Goal: Transaction & Acquisition: Purchase product/service

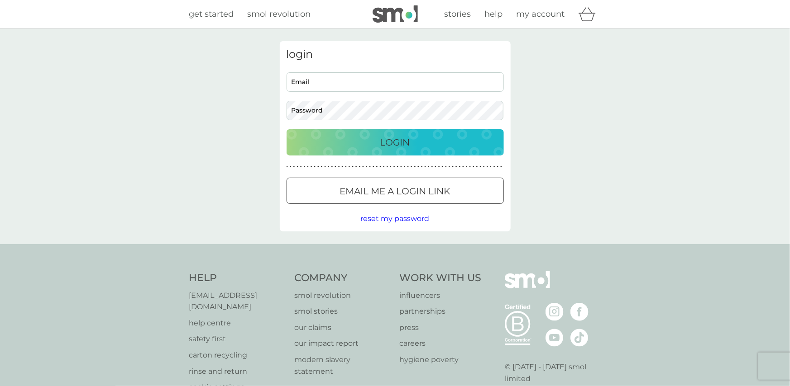
click at [473, 189] on div "Email me a login link" at bounding box center [395, 191] width 216 height 14
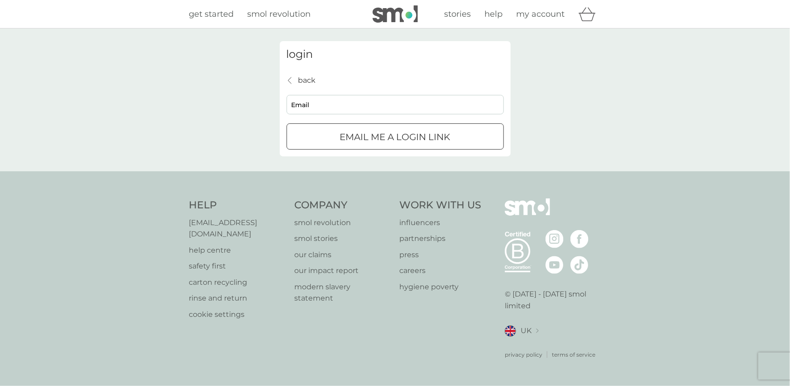
click at [368, 99] on input "Email" at bounding box center [394, 104] width 217 height 19
type input "missmadeleinejones@gmail.com"
click at [371, 132] on p "Email me a login link" at bounding box center [395, 137] width 110 height 14
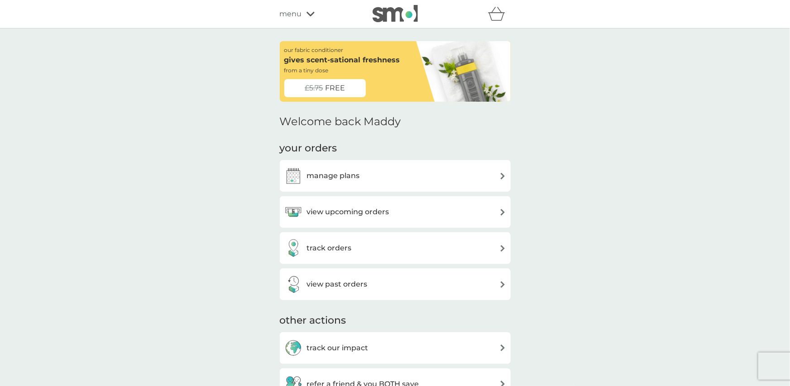
click at [359, 185] on div "manage plans" at bounding box center [395, 176] width 222 height 18
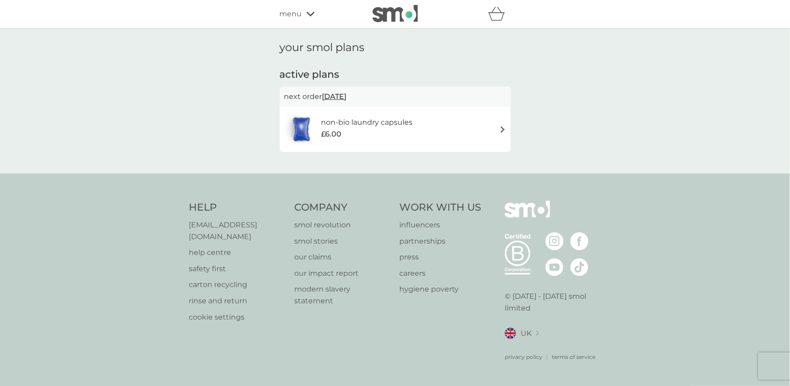
click at [362, 134] on div "£6.00" at bounding box center [366, 135] width 91 height 12
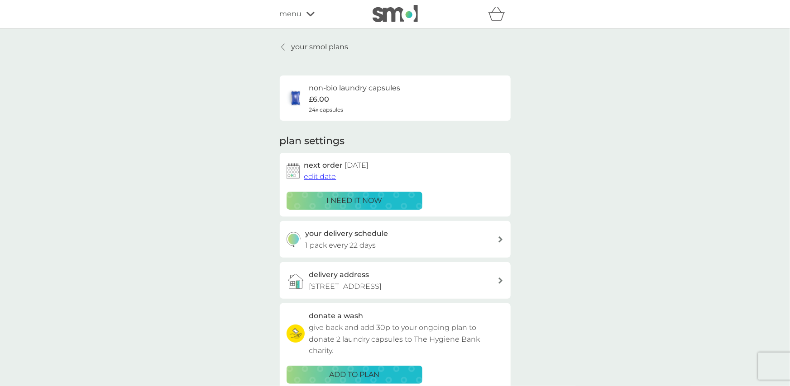
click at [326, 178] on span "edit date" at bounding box center [320, 176] width 32 height 9
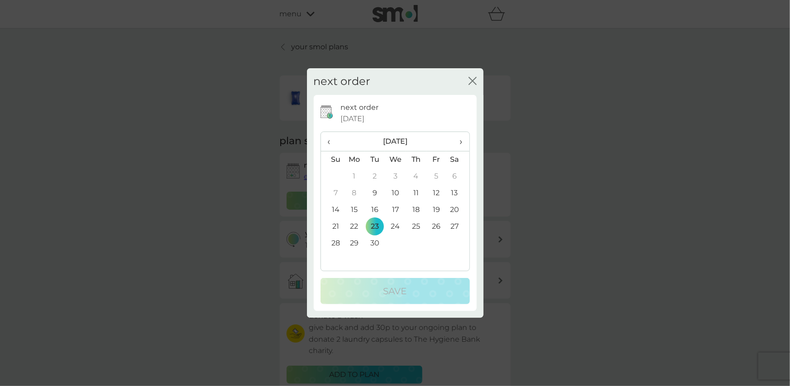
click at [376, 208] on td "16" at bounding box center [374, 210] width 20 height 17
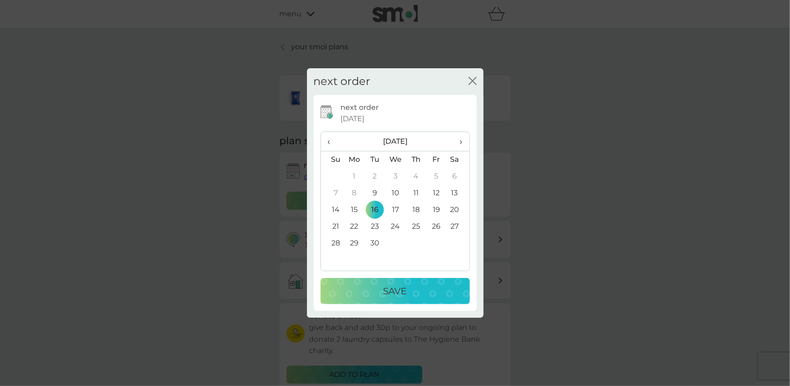
click at [411, 294] on div "Save" at bounding box center [394, 291] width 131 height 14
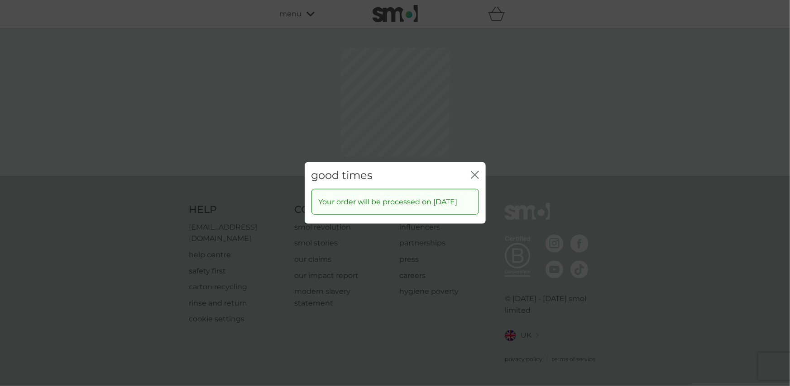
click at [471, 132] on div "good times close Your order will be processed on [DATE]" at bounding box center [395, 193] width 790 height 386
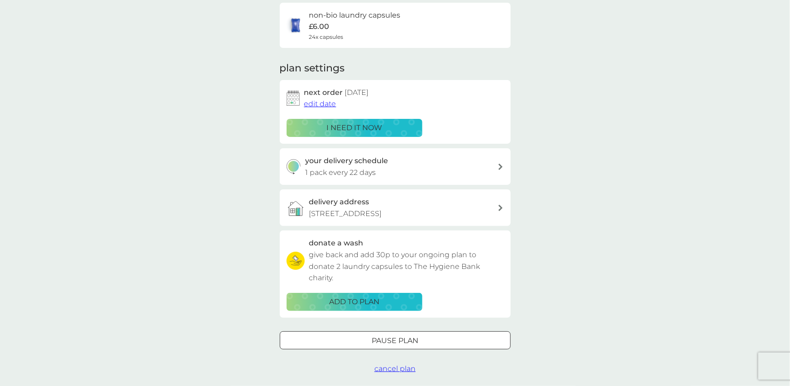
scroll to position [72, 0]
click at [385, 302] on div "ADD TO PLAN" at bounding box center [354, 303] width 124 height 12
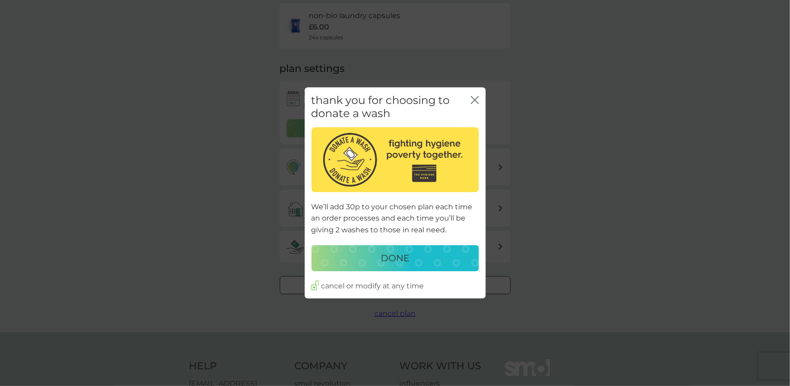
click at [382, 263] on p "DONE" at bounding box center [395, 258] width 29 height 14
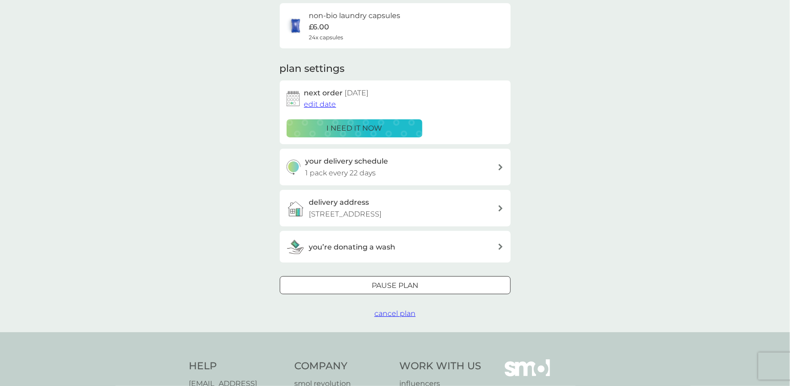
scroll to position [0, 0]
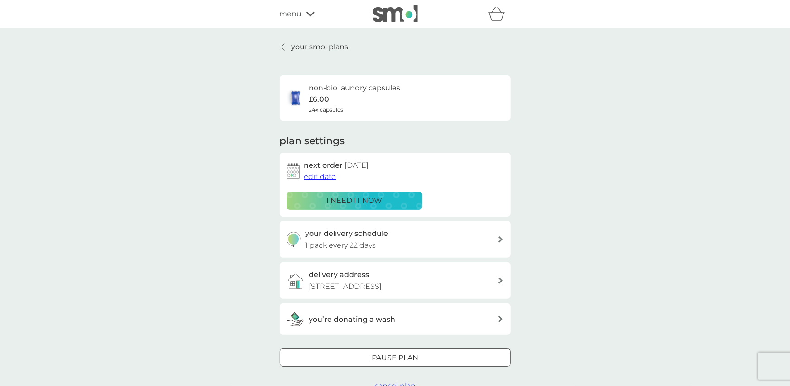
click at [332, 47] on p "your smol plans" at bounding box center [319, 47] width 57 height 12
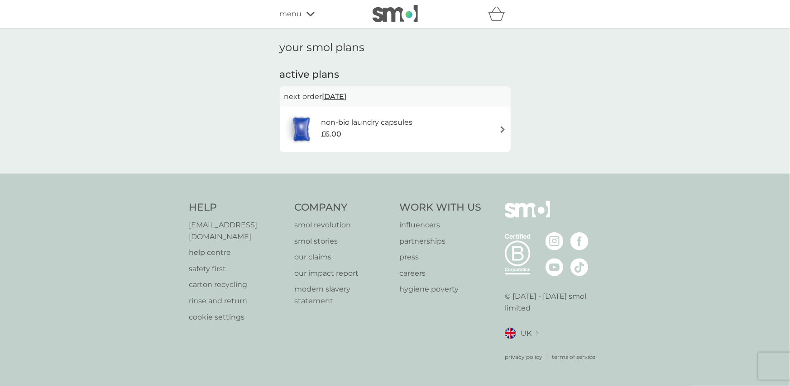
click at [309, 12] on icon at bounding box center [310, 13] width 8 height 5
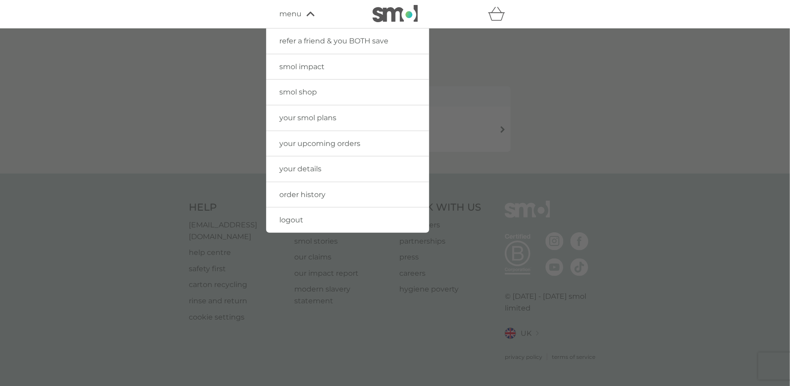
click at [303, 92] on span "smol shop" at bounding box center [299, 92] width 38 height 9
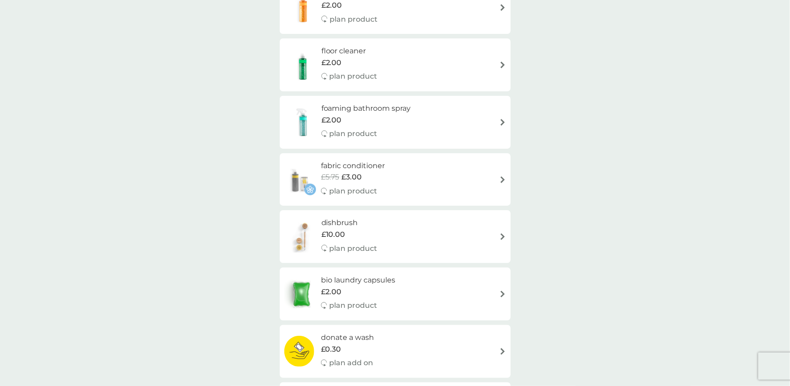
scroll to position [353, 0]
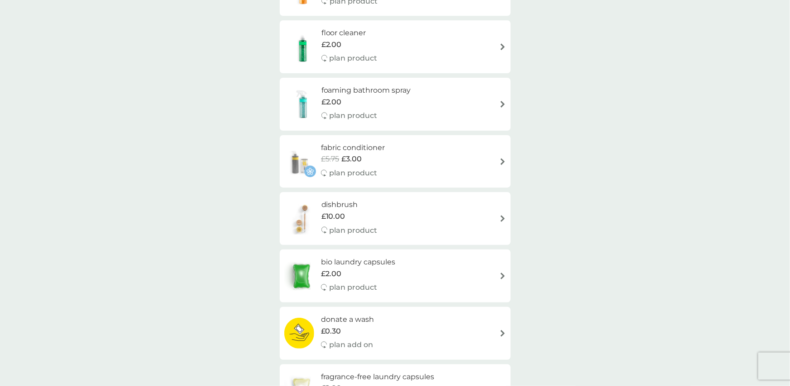
click at [468, 167] on div "fabric conditioner £5.75 £3.00 plan product" at bounding box center [395, 161] width 222 height 39
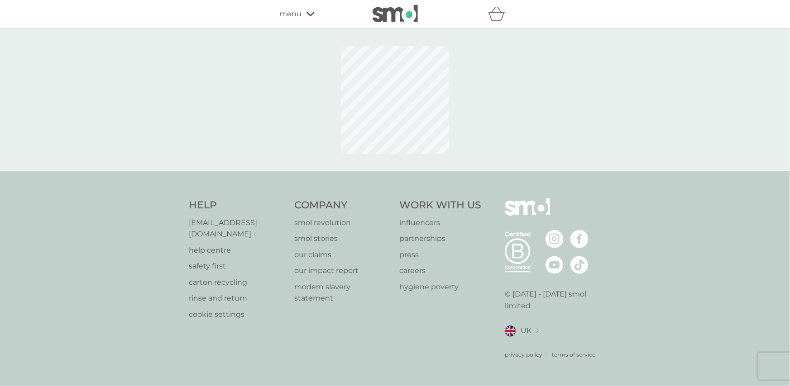
select select "182"
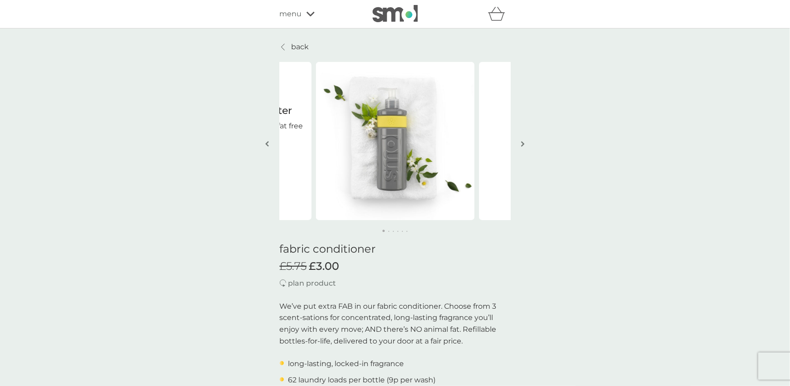
click at [520, 143] on button "button" at bounding box center [523, 144] width 7 height 45
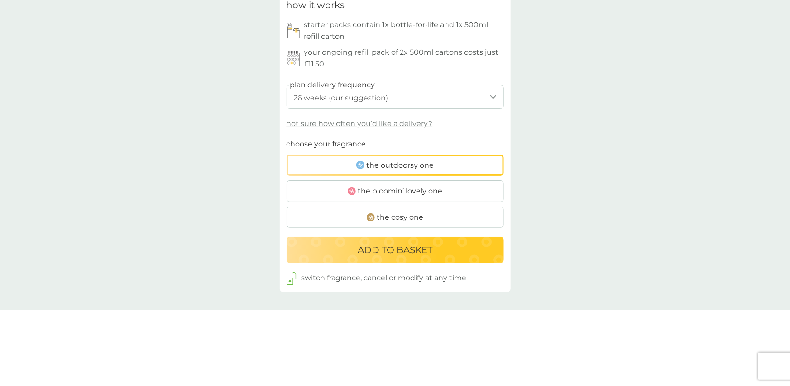
scroll to position [491, 0]
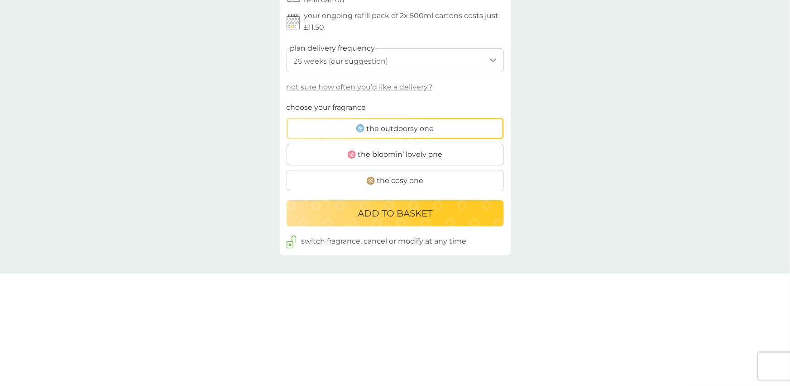
click at [410, 126] on span "the outdoorsy one" at bounding box center [400, 129] width 67 height 12
click at [286, 102] on input "the outdoorsy one" at bounding box center [286, 102] width 0 height 0
click at [413, 205] on button "ADD TO BASKET" at bounding box center [394, 213] width 217 height 26
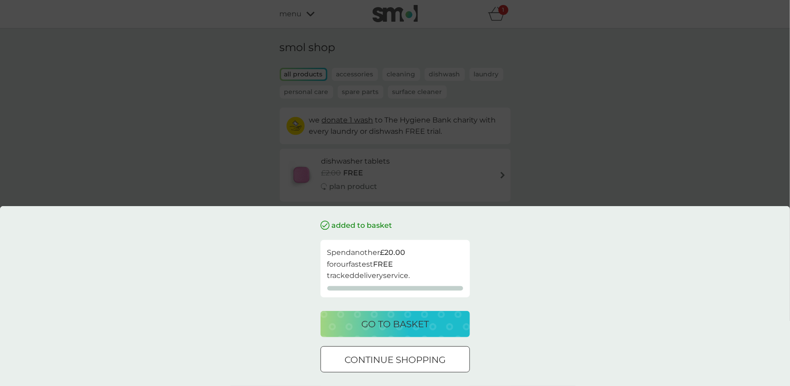
click at [453, 323] on div "go to basket" at bounding box center [394, 324] width 131 height 14
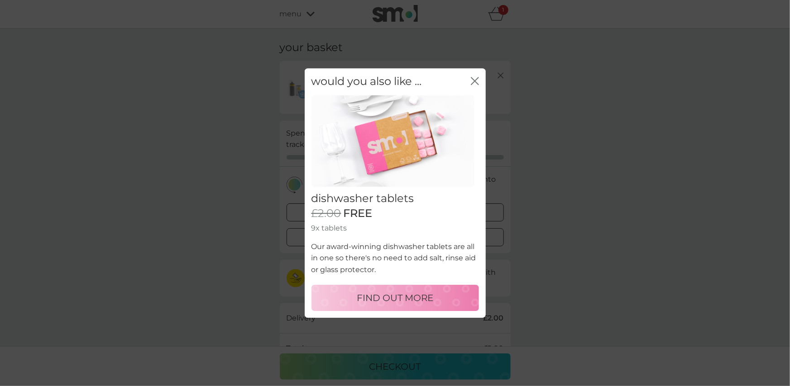
click at [474, 82] on icon "close" at bounding box center [475, 81] width 8 height 8
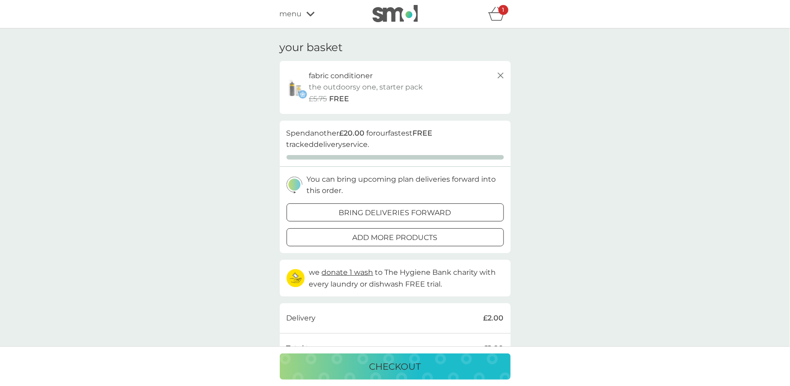
click at [500, 13] on div "1" at bounding box center [503, 10] width 10 height 10
click at [462, 215] on div "bring deliveries forward" at bounding box center [395, 213] width 216 height 12
